Goal: Information Seeking & Learning: Learn about a topic

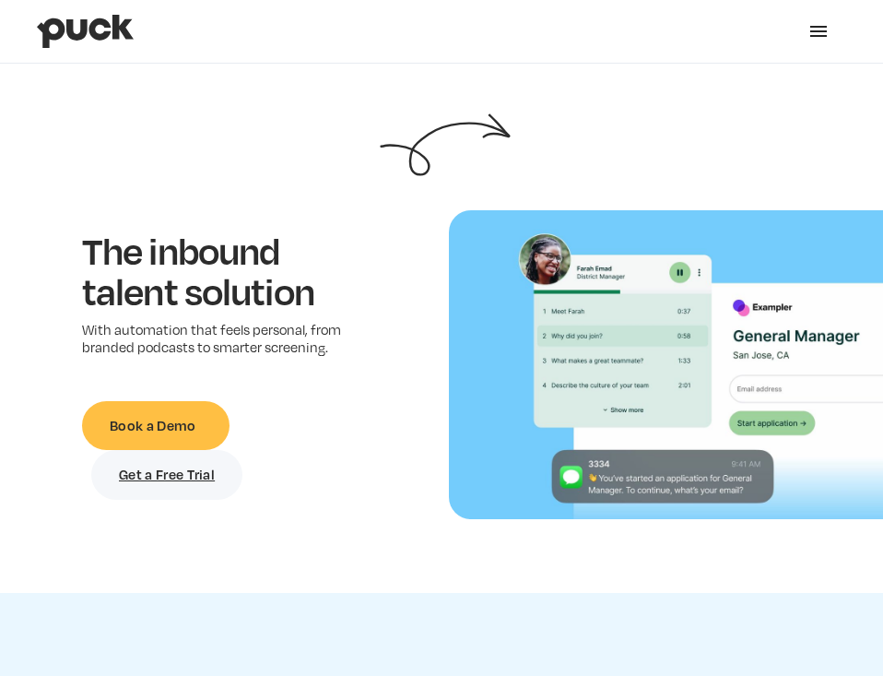
click at [678, 29] on div "menu" at bounding box center [818, 31] width 22 height 22
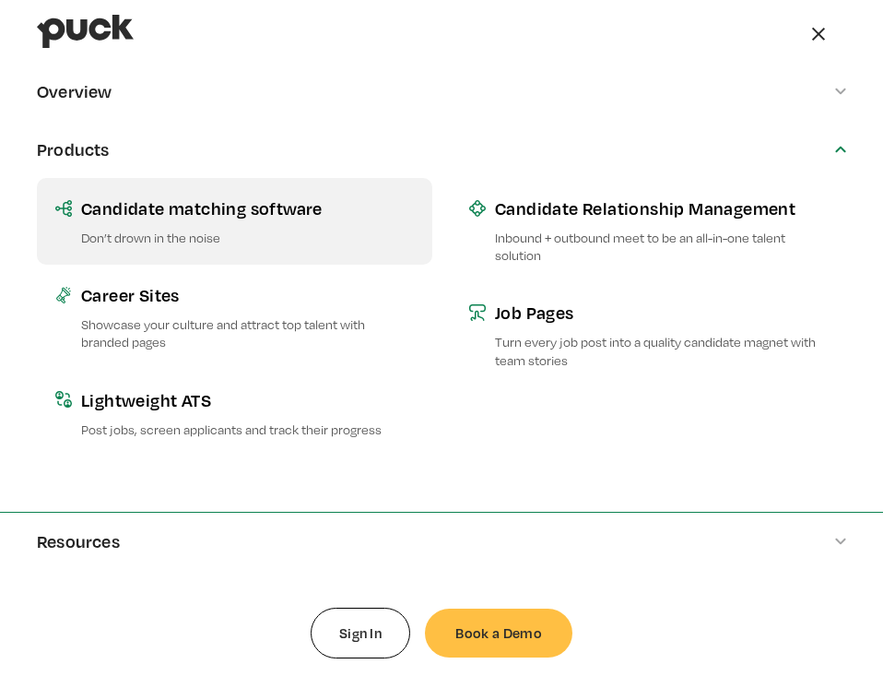
click at [220, 227] on link "Candidate matching software Don’t drown in the noise" at bounding box center [234, 221] width 395 height 87
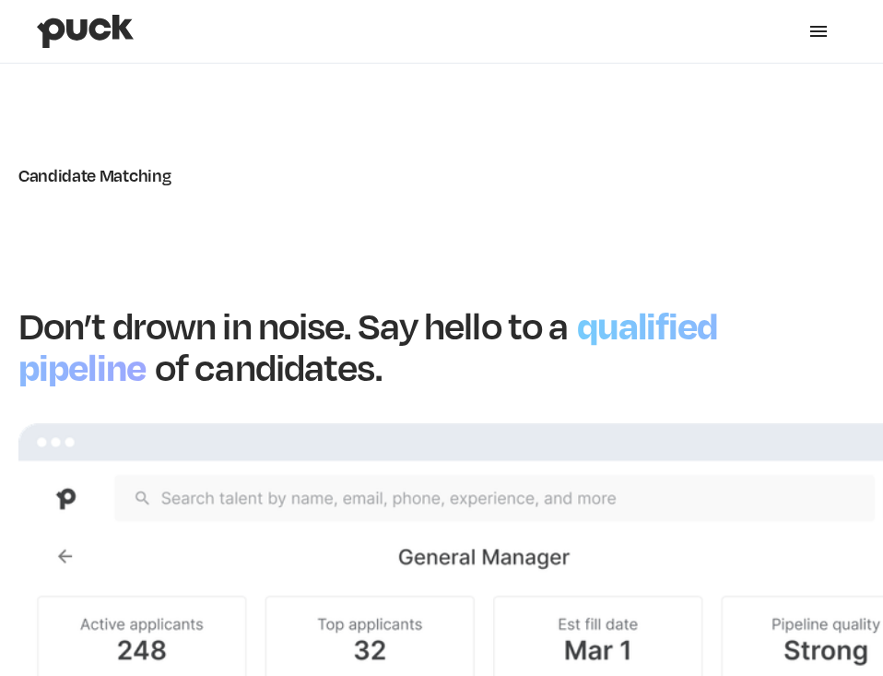
click at [840, 39] on div "menu" at bounding box center [818, 31] width 55 height 55
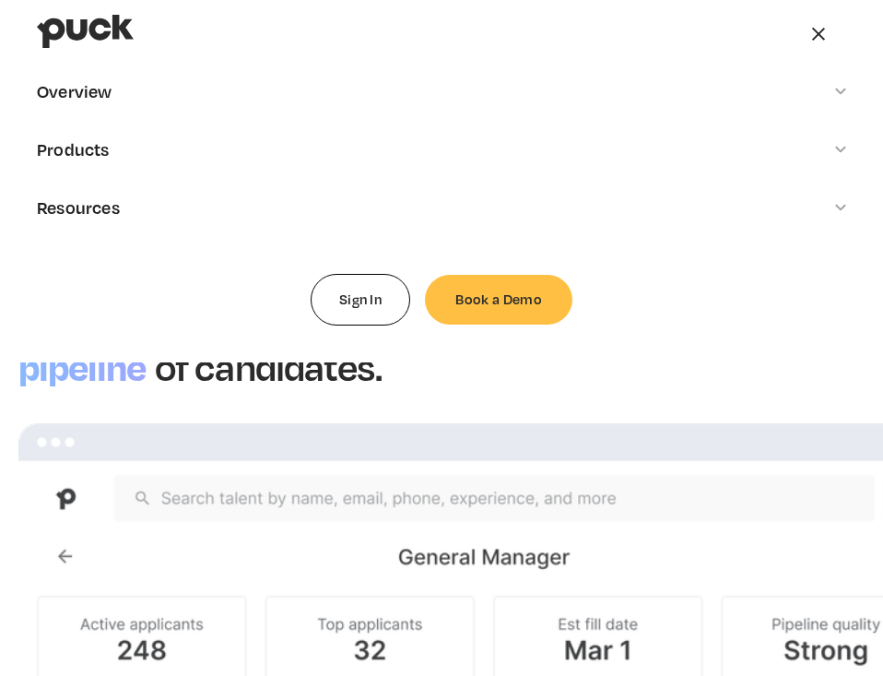
click at [56, 29] on img "home" at bounding box center [85, 31] width 97 height 35
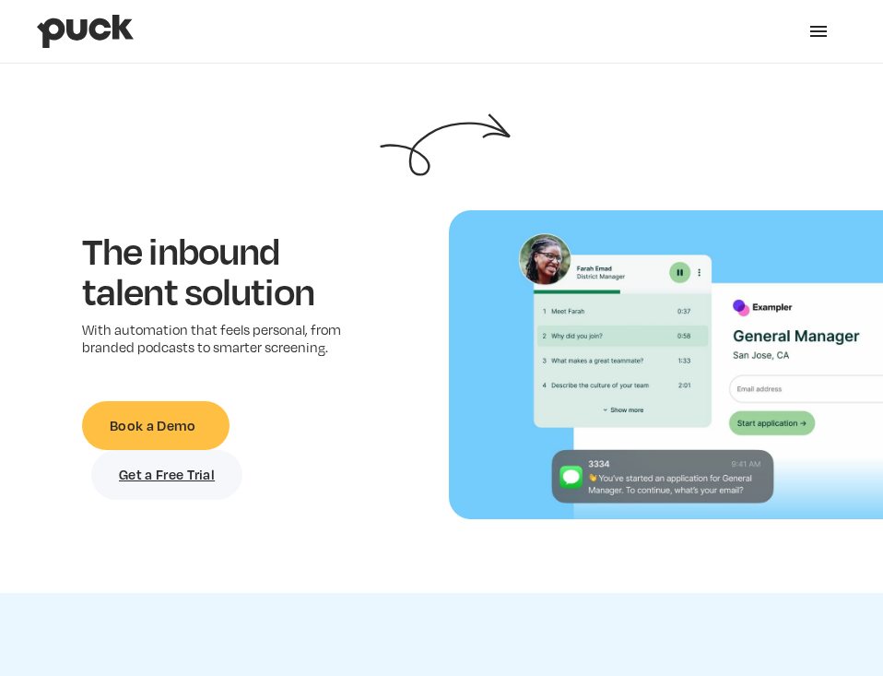
click at [826, 30] on div "menu" at bounding box center [818, 31] width 17 height 2
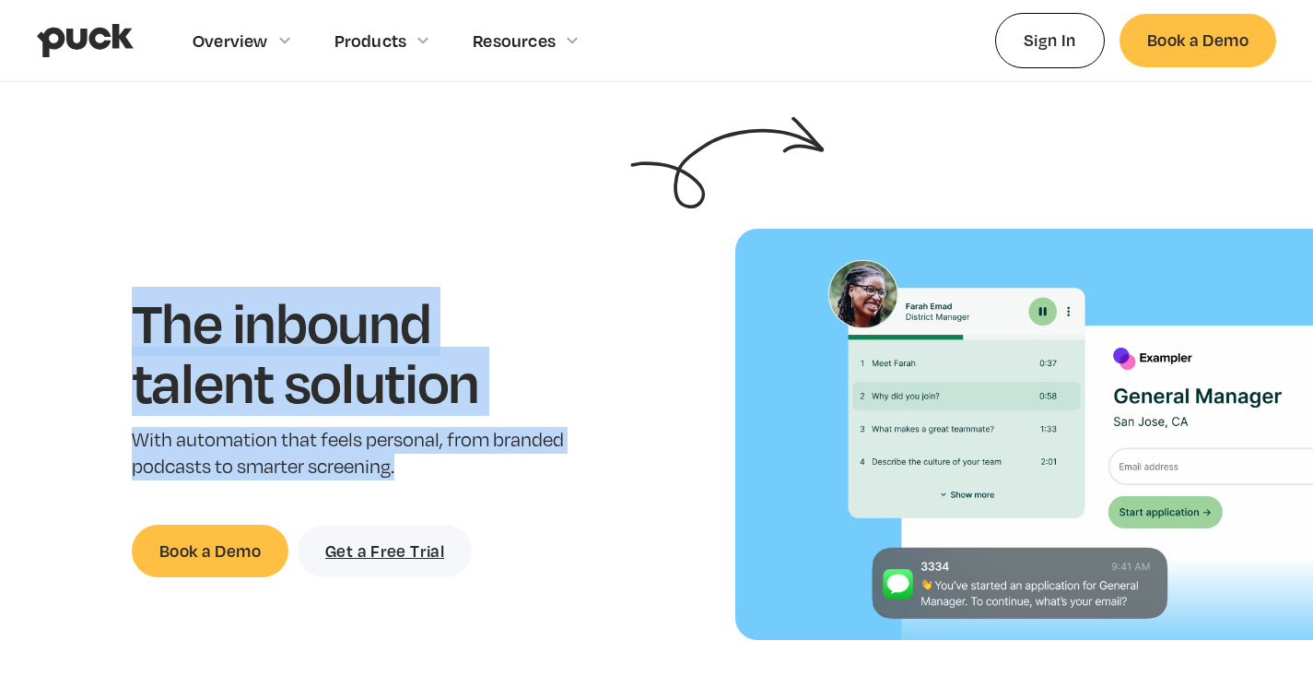
drag, startPoint x: 110, startPoint y: 303, endPoint x: 442, endPoint y: 473, distance: 373.5
click at [442, 473] on div "The inbound talent solution With automation that feels personal, from branded p…" at bounding box center [350, 434] width 642 height 286
click at [438, 475] on p "With automation that feels personal, from branded podcasts to smarter screening." at bounding box center [351, 453] width 438 height 53
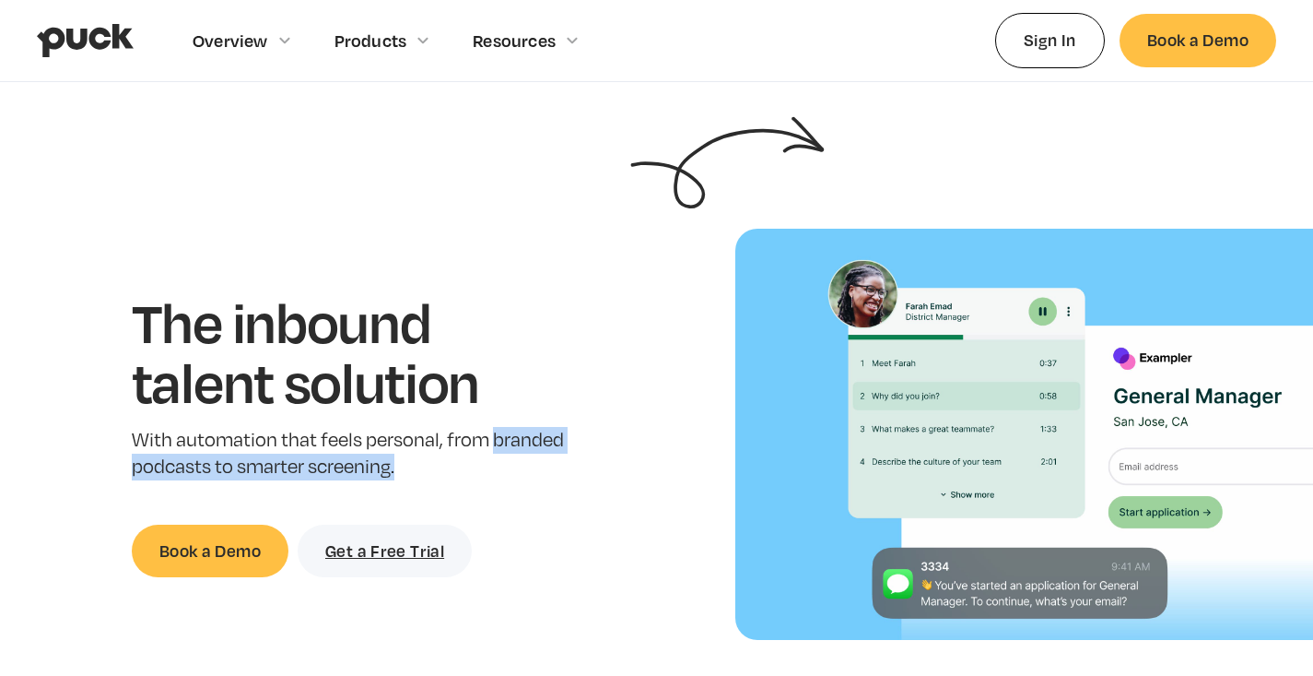
drag, startPoint x: 495, startPoint y: 442, endPoint x: 495, endPoint y: 470, distance: 27.7
click at [495, 470] on p "With automation that feels personal, from branded podcasts to smarter screening." at bounding box center [351, 453] width 438 height 53
click at [442, 477] on p "With automation that feels personal, from branded podcasts to smarter screening." at bounding box center [351, 453] width 438 height 53
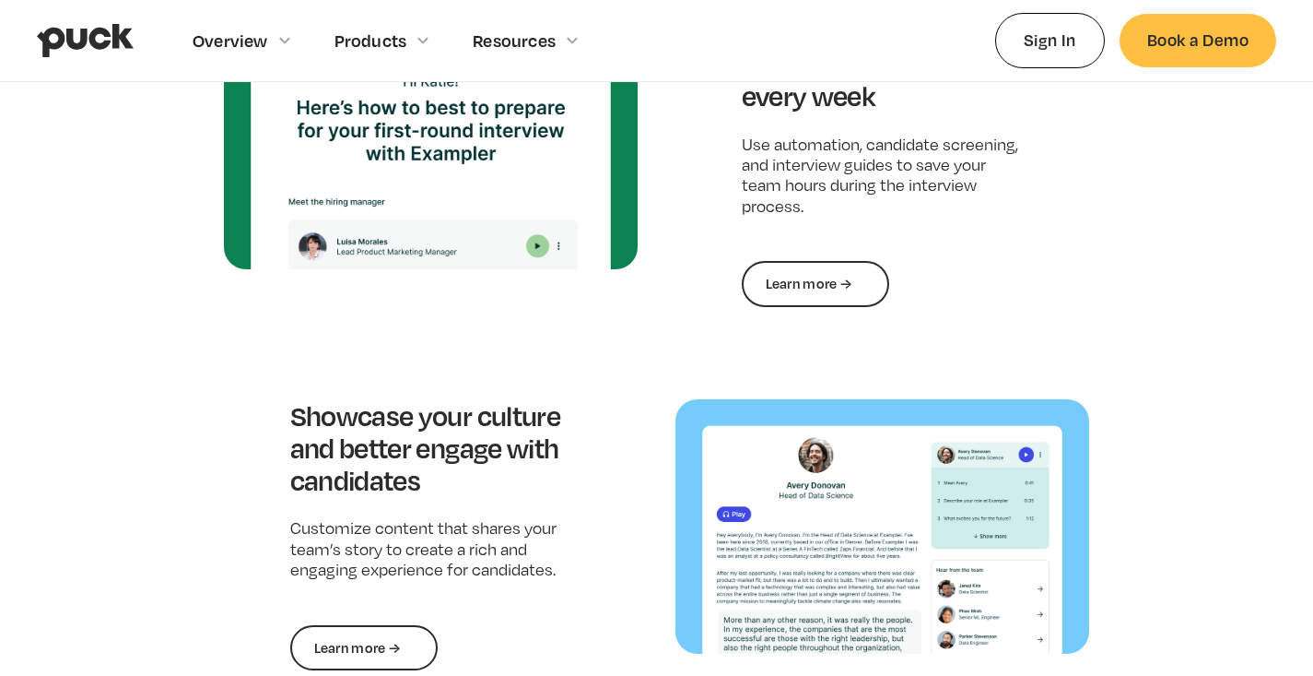
click at [722, 571] on img at bounding box center [883, 526] width 415 height 254
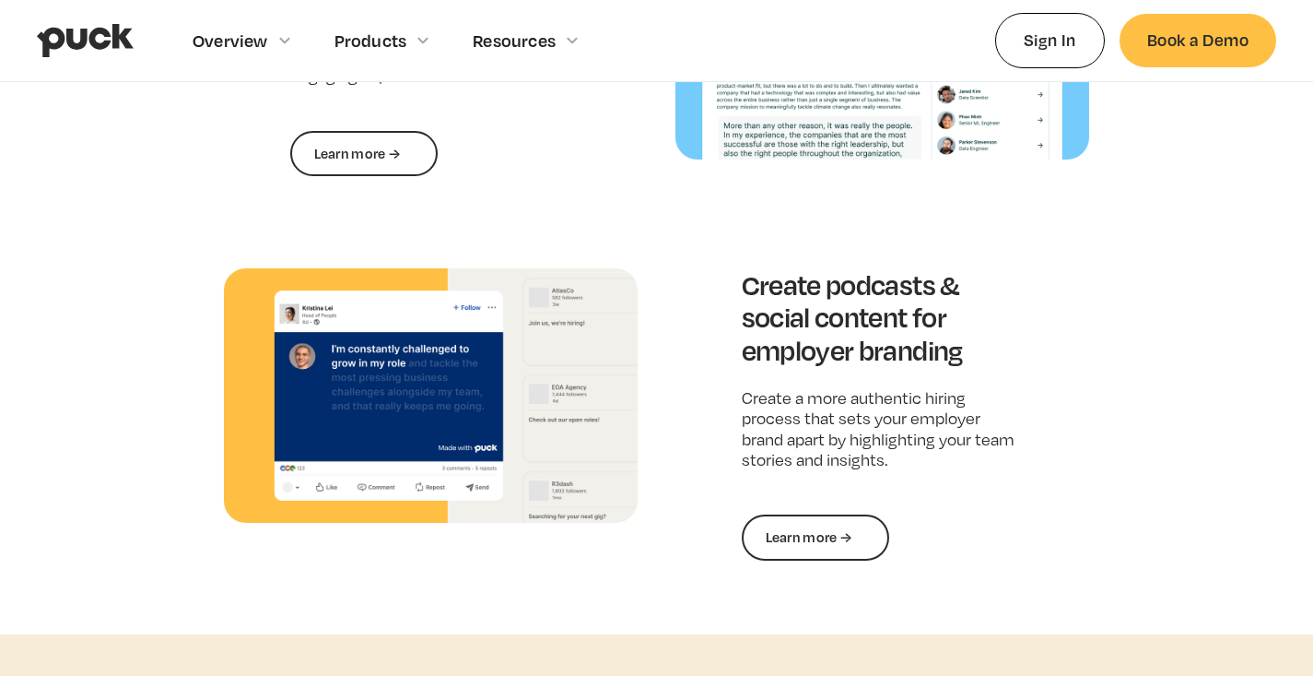
scroll to position [2497, 0]
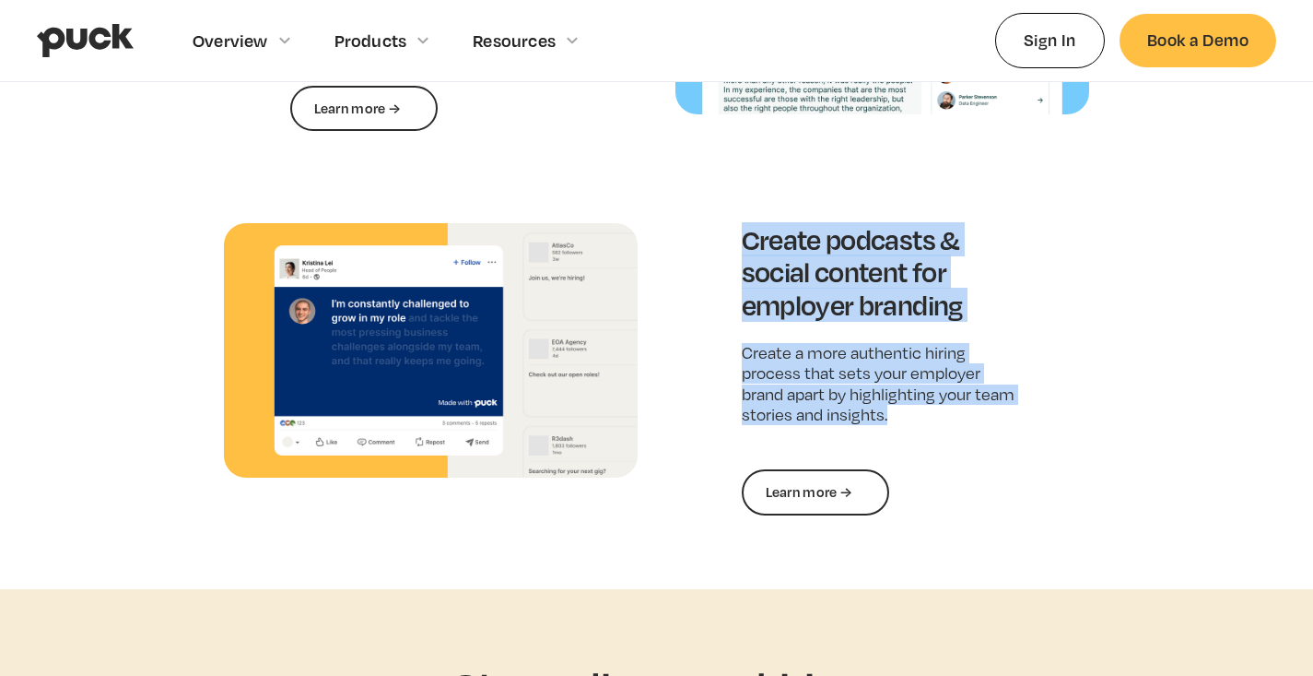
drag, startPoint x: 733, startPoint y: 230, endPoint x: 916, endPoint y: 415, distance: 260.1
click at [800, 415] on div "Create podcasts & social content for employer branding Create a more authentic …" at bounding box center [883, 369] width 415 height 292
click at [800, 429] on div "Create podcasts & social content for employer branding Create a more authentic …" at bounding box center [883, 369] width 415 height 292
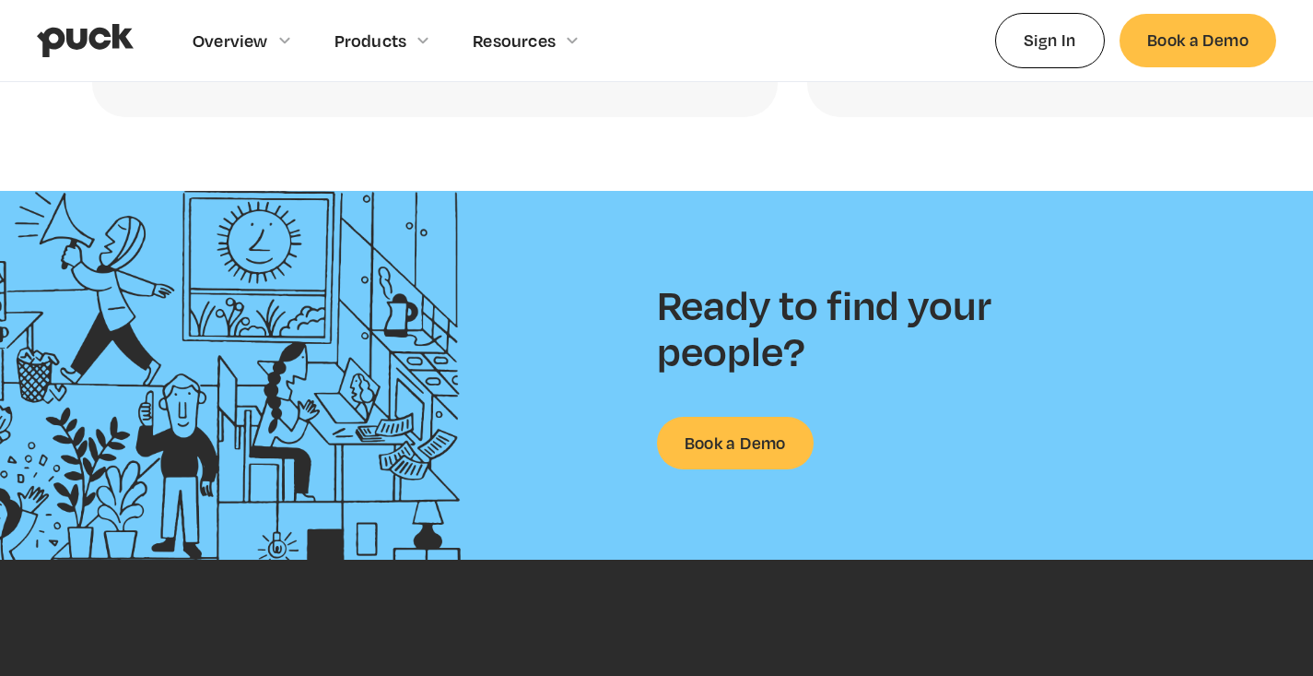
scroll to position [4280, 0]
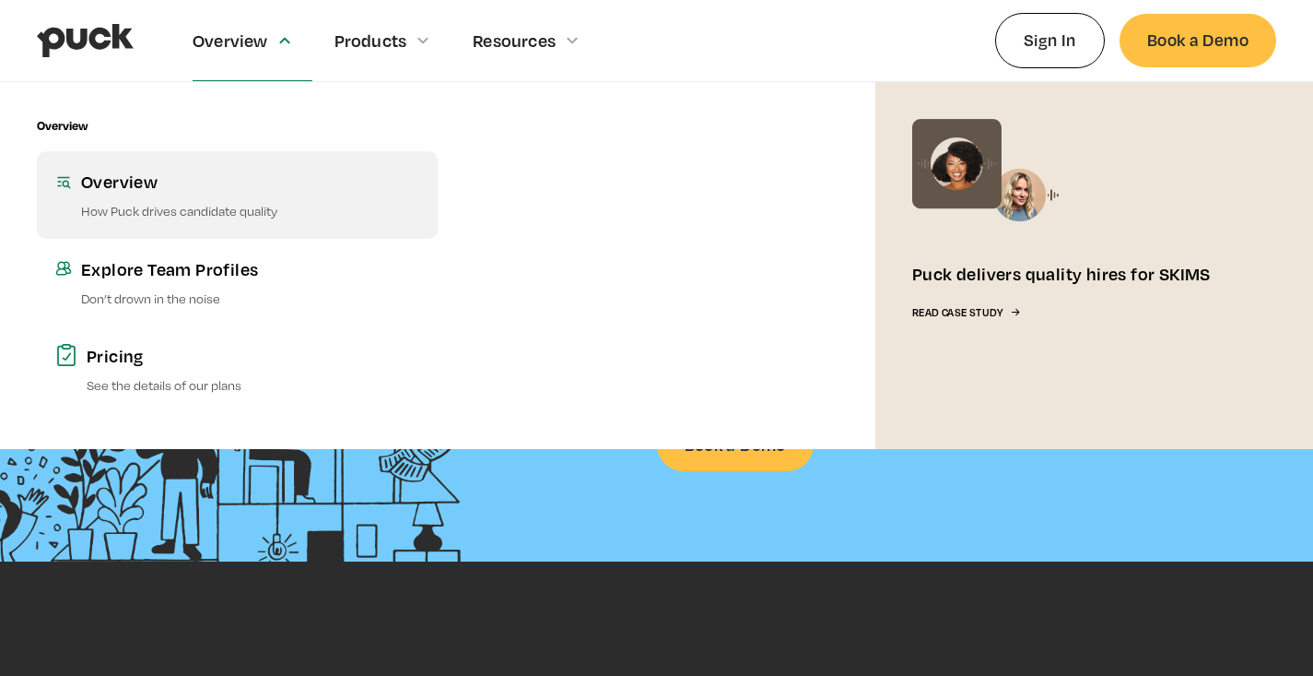
click at [164, 176] on div "Overview" at bounding box center [250, 181] width 338 height 23
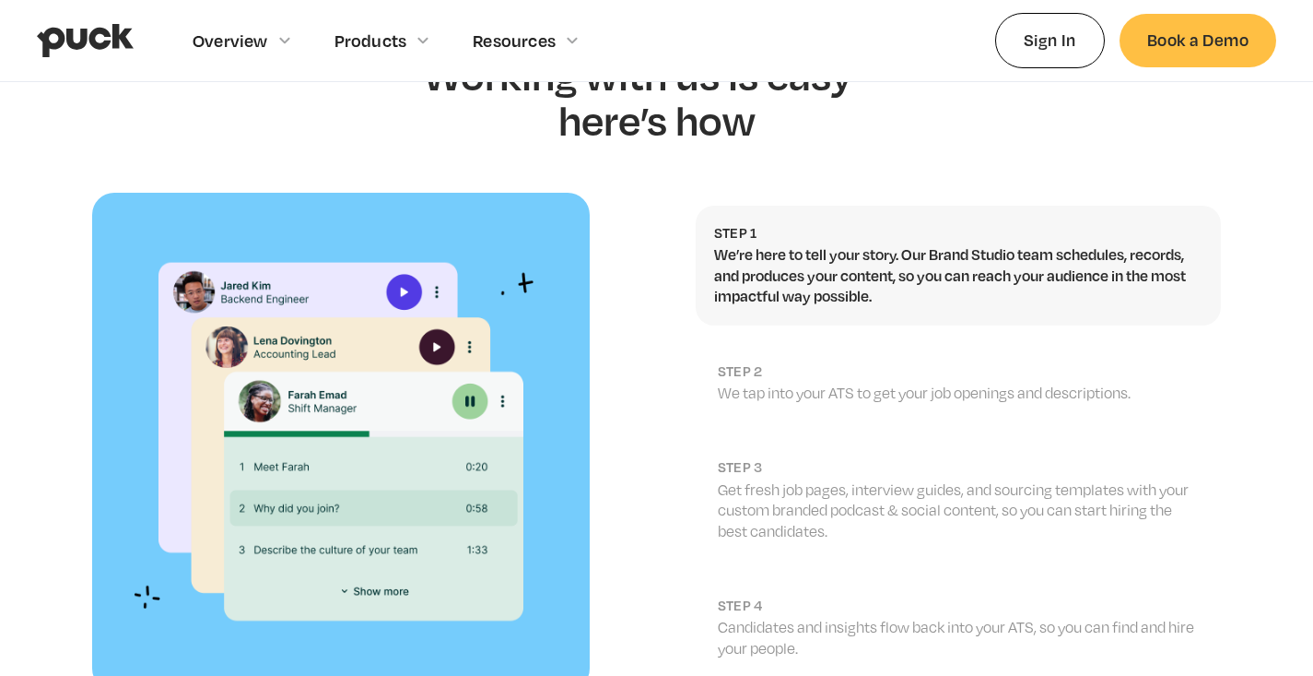
scroll to position [1938, 0]
click at [853, 479] on p "Get fresh job pages, interview guides, and sourcing templates with your custom …" at bounding box center [960, 510] width 485 height 62
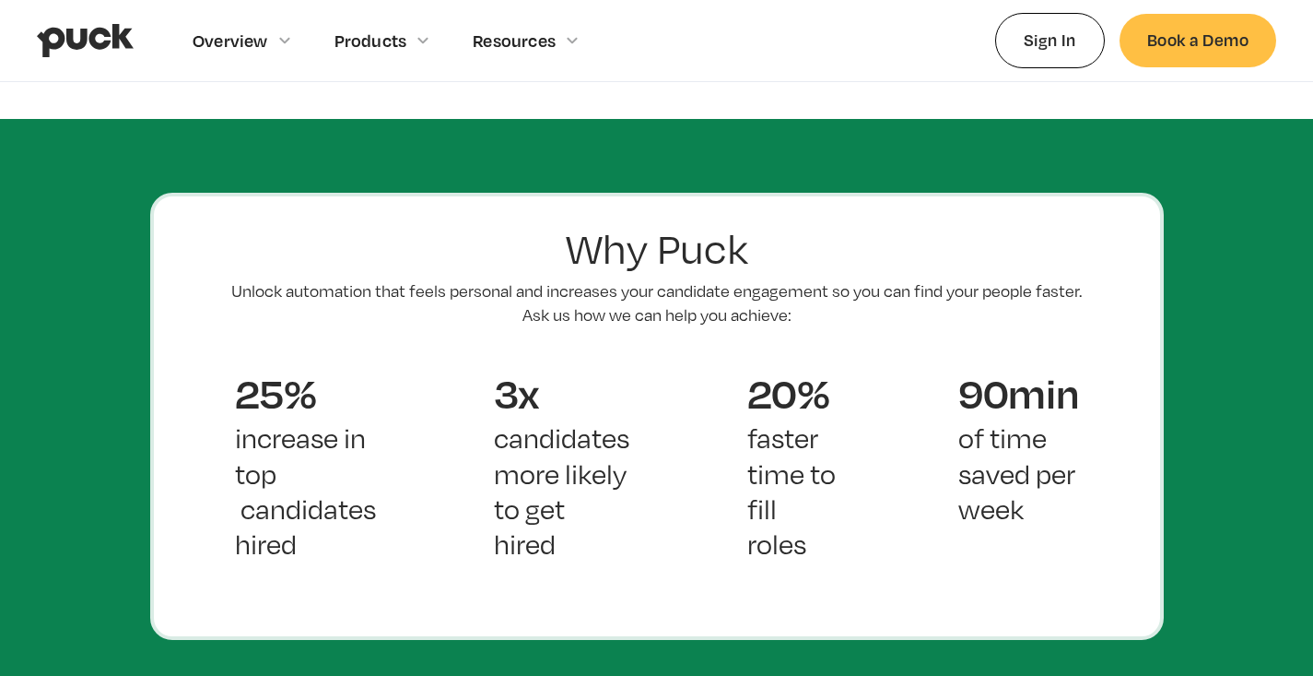
scroll to position [1206, 0]
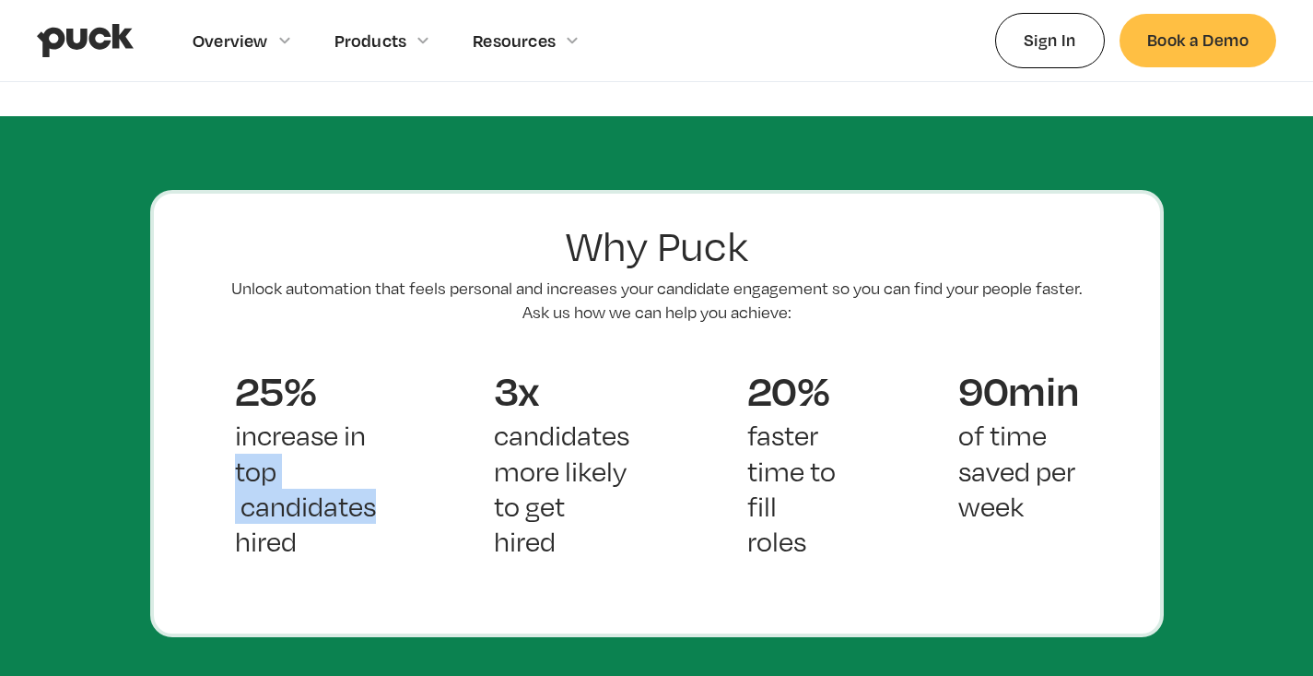
drag, startPoint x: 236, startPoint y: 441, endPoint x: 389, endPoint y: 474, distance: 156.6
click at [389, 474] on div "25% increase in top candidates hired" at bounding box center [305, 478] width 259 height 251
click at [370, 525] on div "25% increase in top candidates hired" at bounding box center [305, 478] width 259 height 251
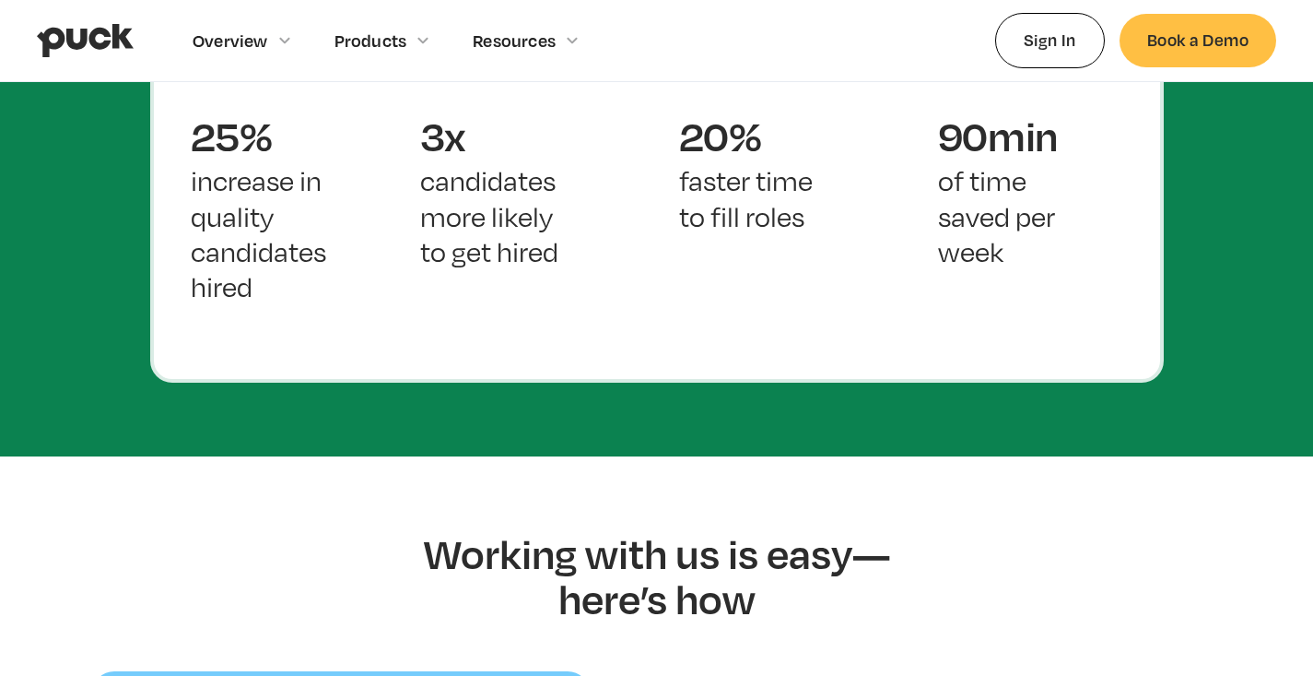
scroll to position [1155, 0]
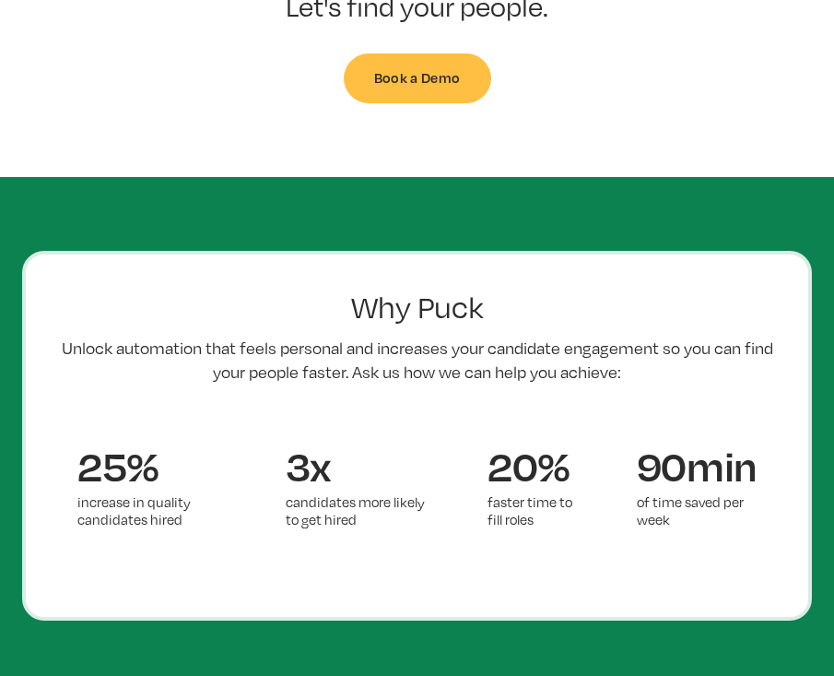
click at [157, 395] on div "Why Puck Unlock automation that feels personal and increases your candidate eng…" at bounding box center [417, 436] width 790 height 370
